Goal: Task Accomplishment & Management: Manage account settings

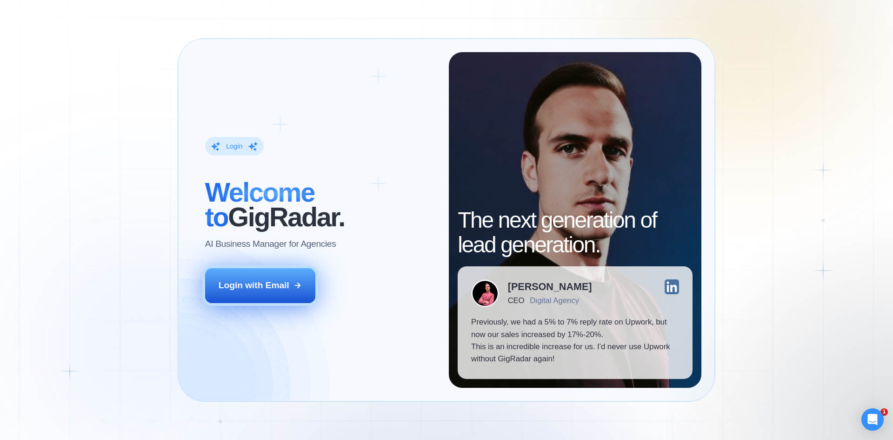
click at [217, 290] on button "Login with Email" at bounding box center [260, 285] width 111 height 34
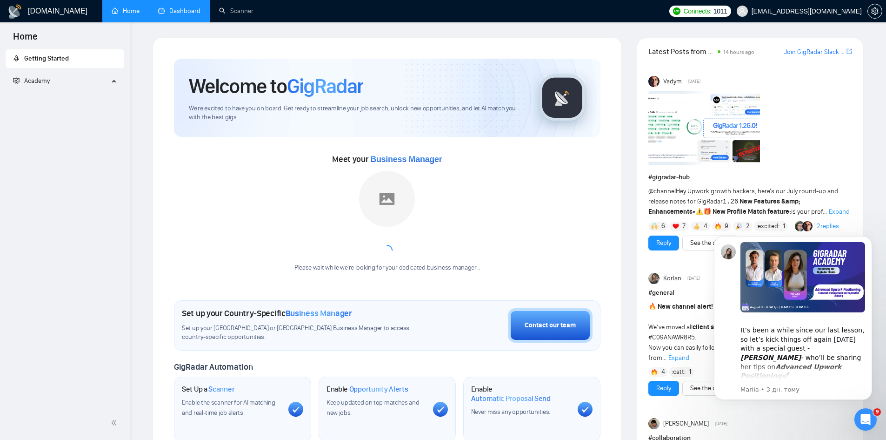
click at [187, 7] on link "Dashboard" at bounding box center [179, 11] width 42 height 8
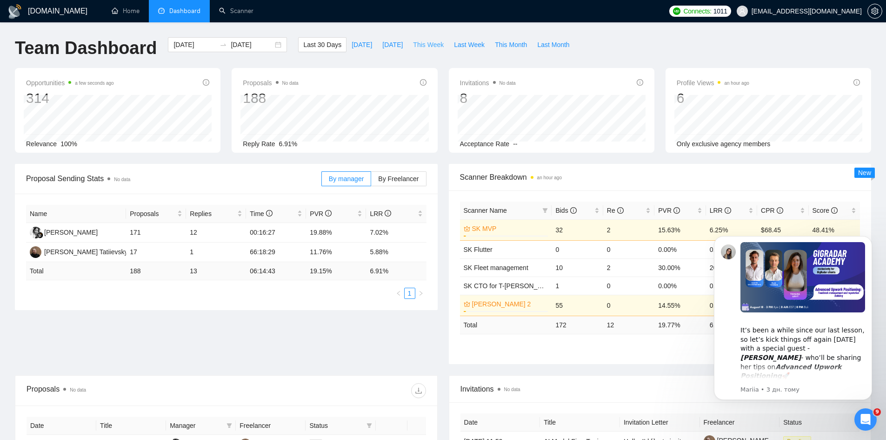
click at [416, 48] on span "This Week" at bounding box center [428, 45] width 31 height 10
type input "[DATE]"
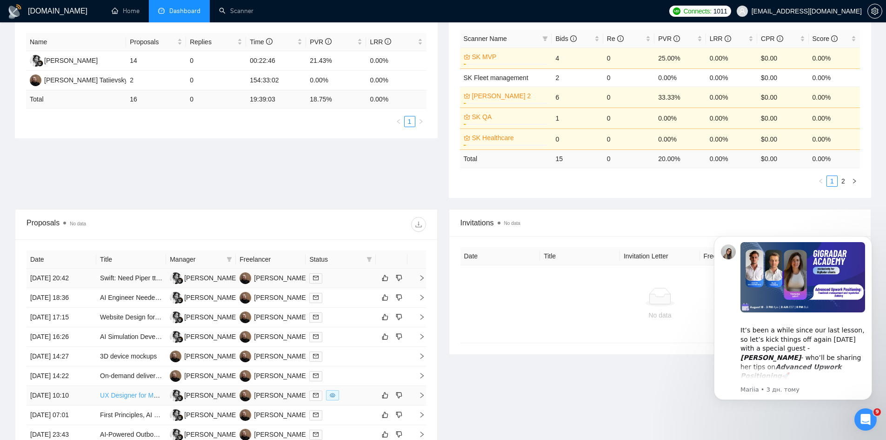
scroll to position [186, 0]
